Goal: Task Accomplishment & Management: Complete application form

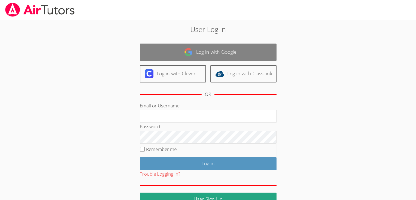
click at [201, 49] on link "Log in with Google" at bounding box center [208, 51] width 137 height 17
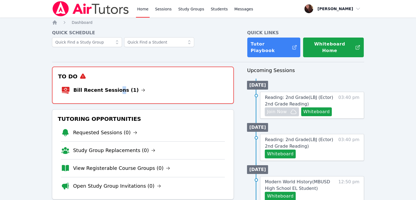
click at [113, 81] on li "Bill Recent Sessions (1)" at bounding box center [142, 89] width 163 height 17
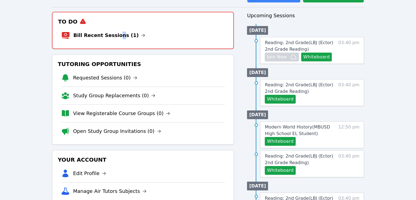
scroll to position [27, 0]
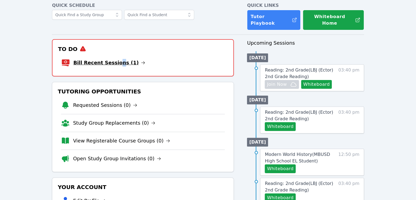
click at [89, 59] on link "Bill Recent Sessions (1)" at bounding box center [109, 63] width 72 height 8
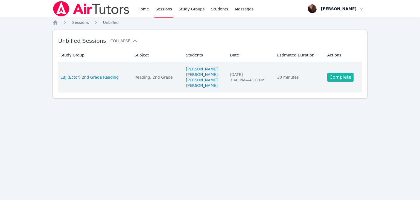
click at [343, 77] on link "Complete" at bounding box center [340, 77] width 26 height 9
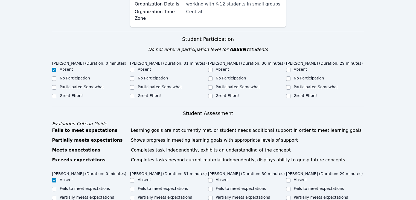
scroll to position [137, 0]
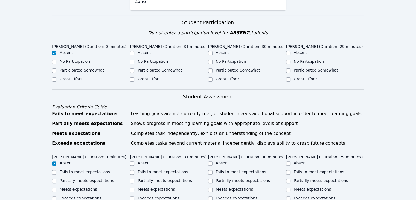
click at [130, 76] on div at bounding box center [132, 79] width 4 height 7
click at [131, 77] on input "Great Effort!" at bounding box center [132, 79] width 4 height 4
checkbox input "true"
click at [210, 77] on input "Great Effort!" at bounding box center [210, 79] width 4 height 4
checkbox input "true"
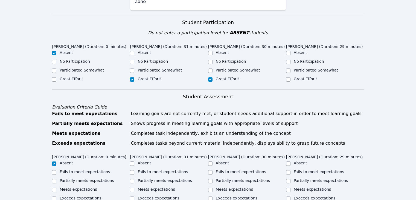
click at [288, 76] on div at bounding box center [288, 79] width 4 height 7
click at [287, 76] on div at bounding box center [288, 79] width 4 height 7
click at [287, 77] on input "Great Effort!" at bounding box center [288, 79] width 4 height 4
checkbox input "true"
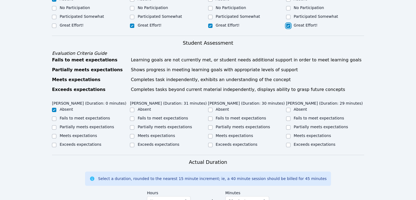
scroll to position [191, 0]
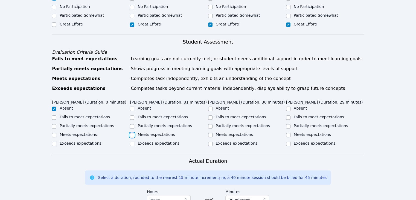
drag, startPoint x: 133, startPoint y: 128, endPoint x: 149, endPoint y: 126, distance: 16.3
click at [133, 133] on input "Meets expectations" at bounding box center [132, 135] width 4 height 4
checkbox input "true"
click at [210, 133] on input "Meets expectations" at bounding box center [210, 135] width 4 height 4
checkbox input "true"
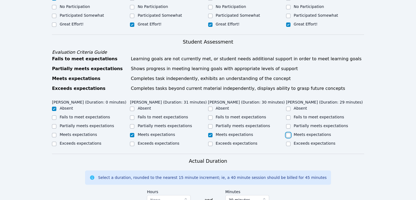
click at [287, 133] on input "Meets expectations" at bounding box center [288, 135] width 4 height 4
checkbox input "true"
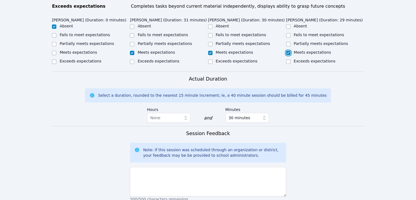
scroll to position [328, 0]
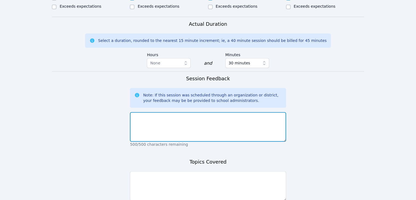
click at [223, 114] on textarea at bounding box center [208, 127] width 156 height 30
type textarea "Super hard working and focused"
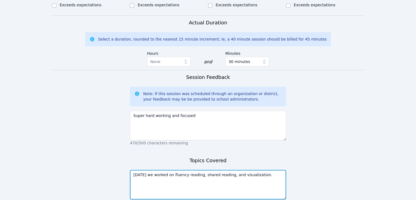
scroll to position [373, 0]
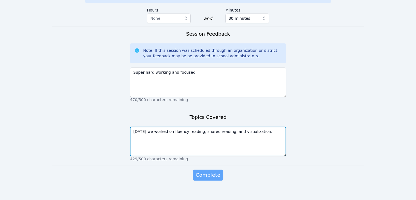
type textarea "[DATE] we worked on fluency reading, shared reading, and visualization."
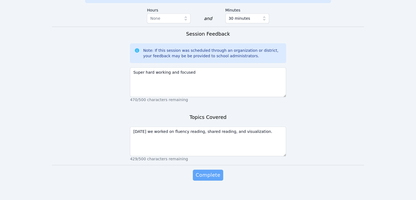
click at [202, 171] on span "Complete" at bounding box center [207, 175] width 25 height 8
